Goal: Information Seeking & Learning: Learn about a topic

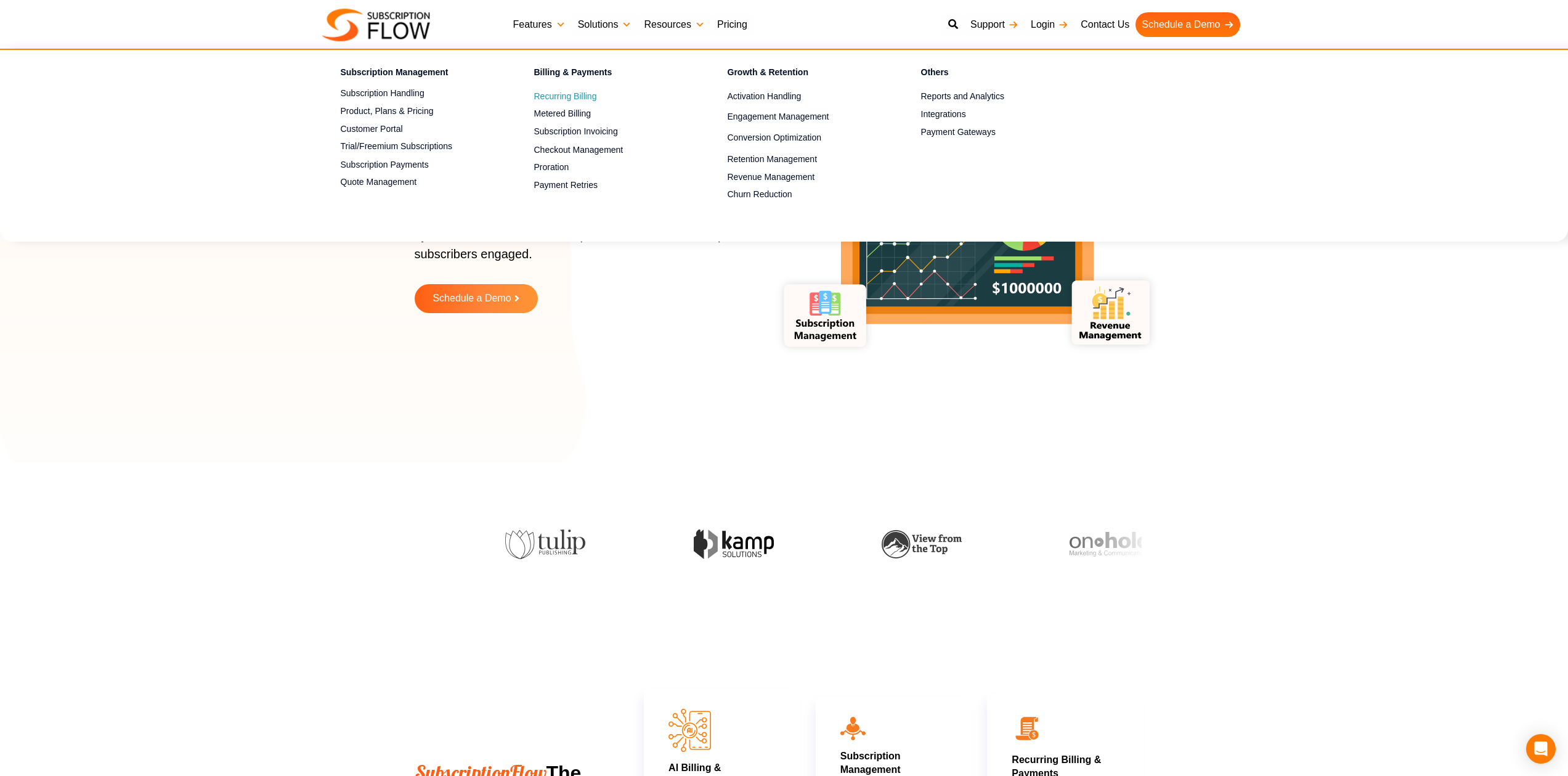
click at [559, 96] on span "Recurring Billing" at bounding box center [565, 97] width 63 height 13
